Goal: Task Accomplishment & Management: Complete application form

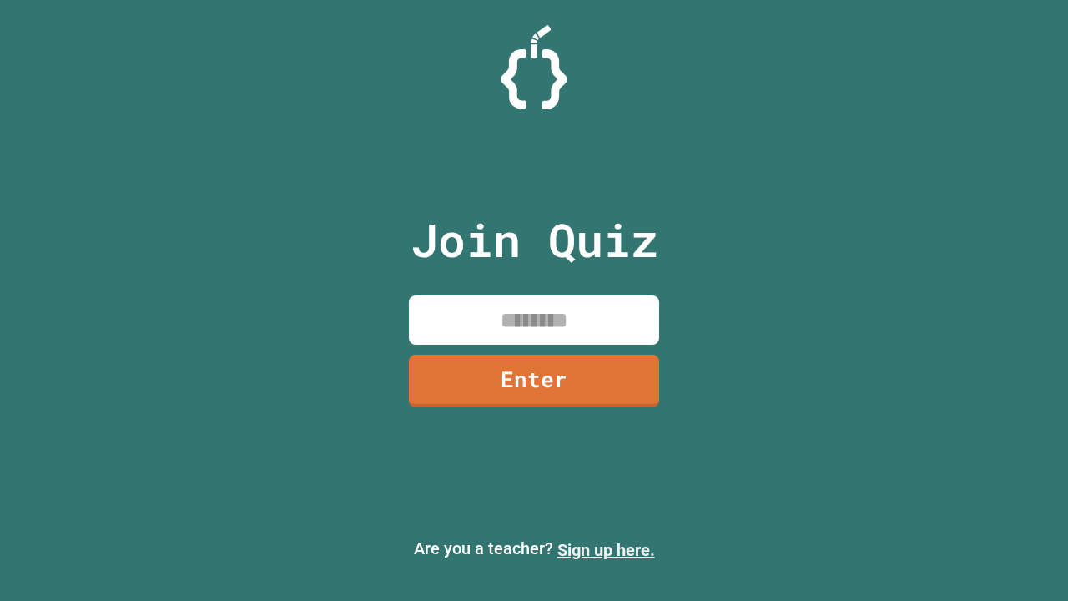
click at [606, 550] on link "Sign up here." at bounding box center [606, 550] width 98 height 20
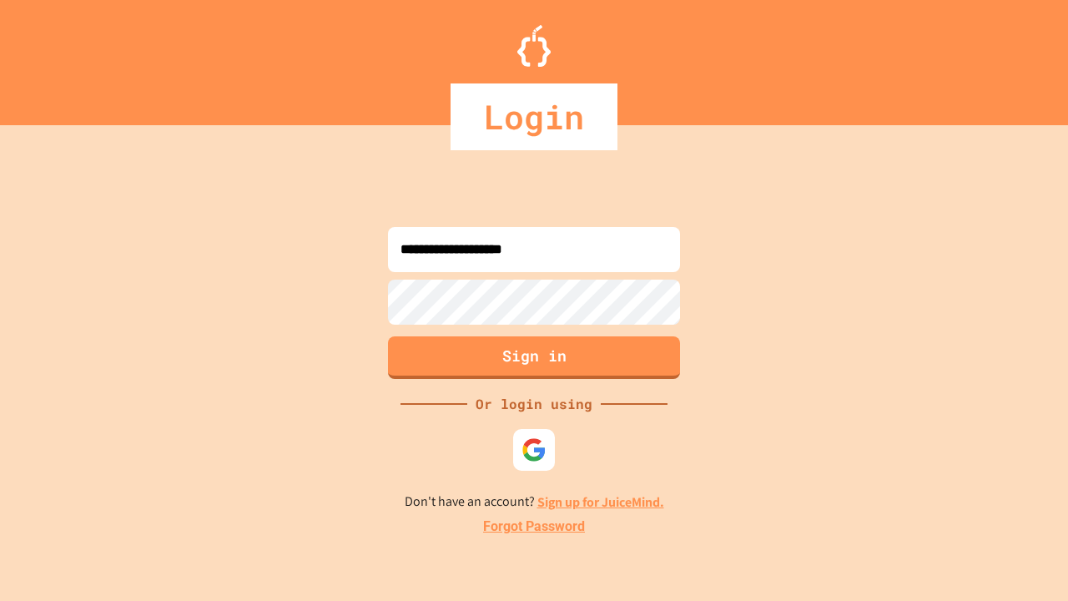
type input "**********"
